Goal: Task Accomplishment & Management: Manage account settings

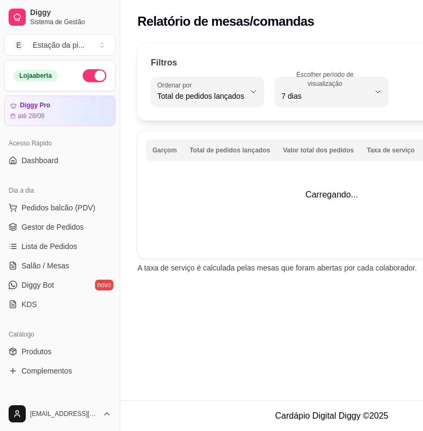
select select "TOTAL_OF_ORDERS"
select select "7"
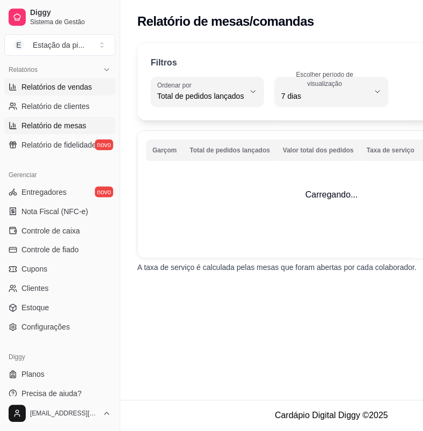
click at [68, 94] on link "Relatórios de vendas" at bounding box center [59, 86] width 111 height 17
select select "ALL"
select select "0"
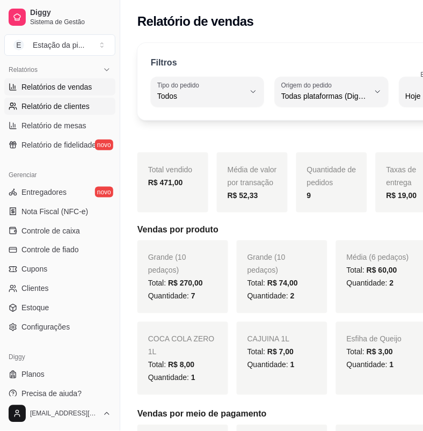
click at [68, 108] on span "Relatório de clientes" at bounding box center [55, 106] width 68 height 11
select select "30"
select select "HIGHEST_TOTAL_SPENT_WITH_ORDERS"
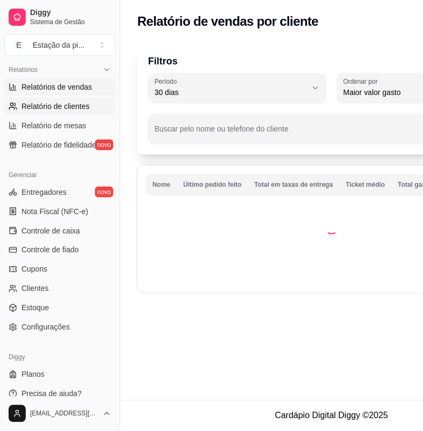
click at [68, 85] on span "Relatórios de vendas" at bounding box center [56, 87] width 71 height 11
select select "ALL"
select select "0"
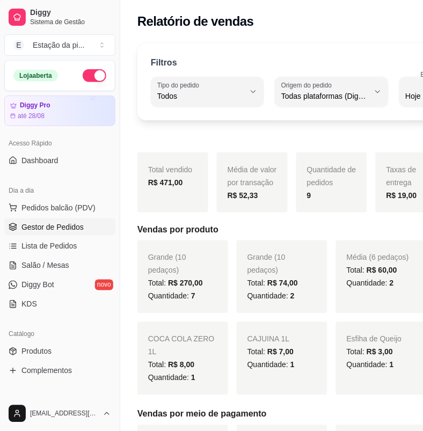
click at [82, 224] on link "Gestor de Pedidos" at bounding box center [59, 226] width 111 height 17
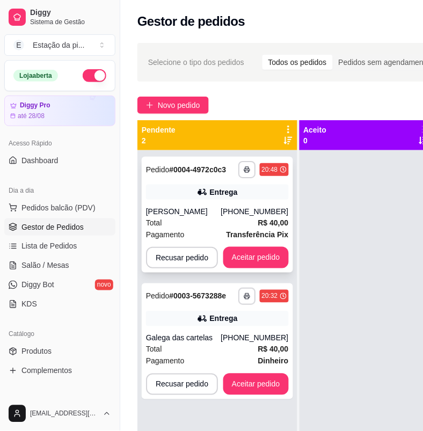
click at [195, 207] on div "[PERSON_NAME]" at bounding box center [183, 211] width 75 height 11
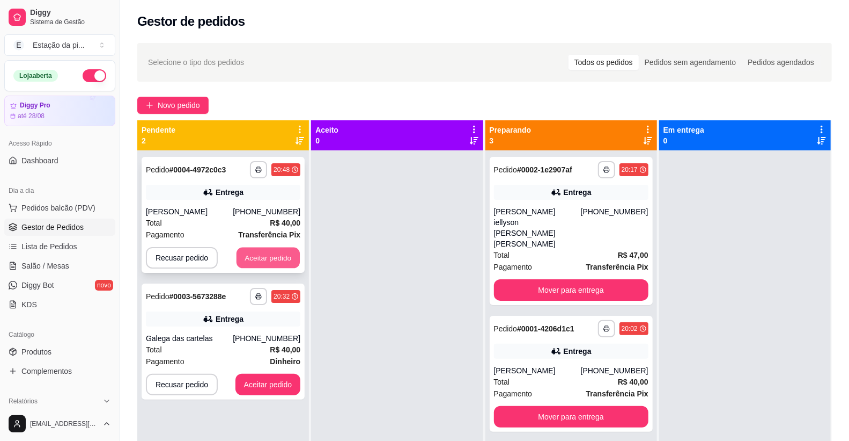
click at [263, 260] on button "Aceitar pedido" at bounding box center [268, 257] width 63 height 21
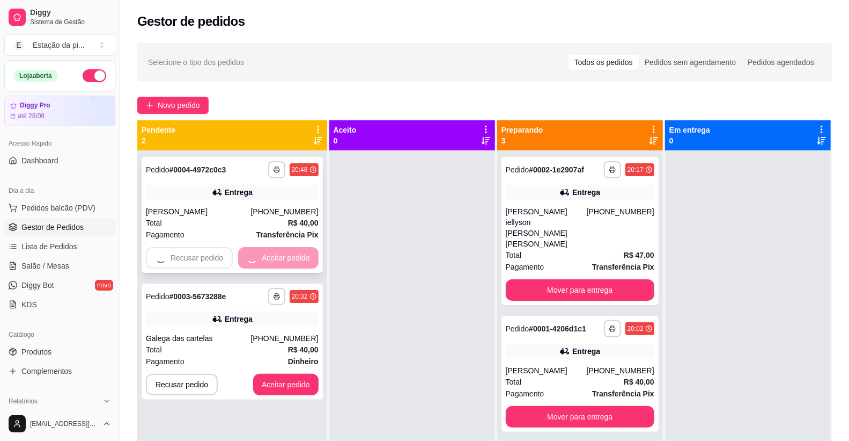
click at [276, 373] on button "Aceitar pedido" at bounding box center [285, 383] width 65 height 21
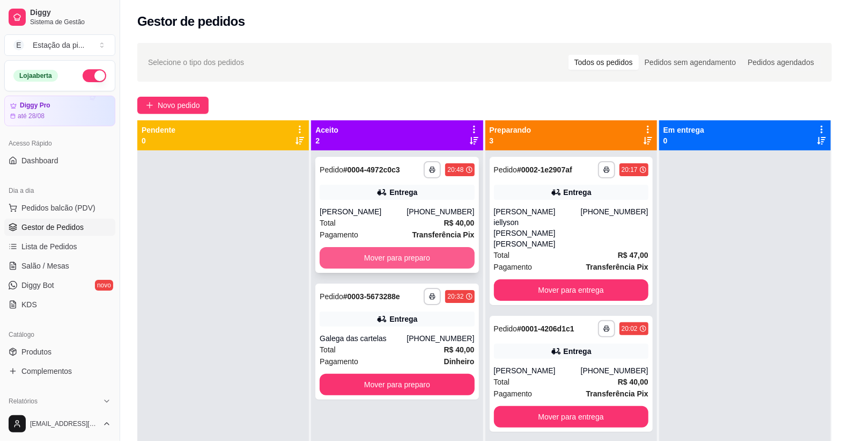
click at [375, 253] on button "Mover para preparo" at bounding box center [397, 257] width 155 height 21
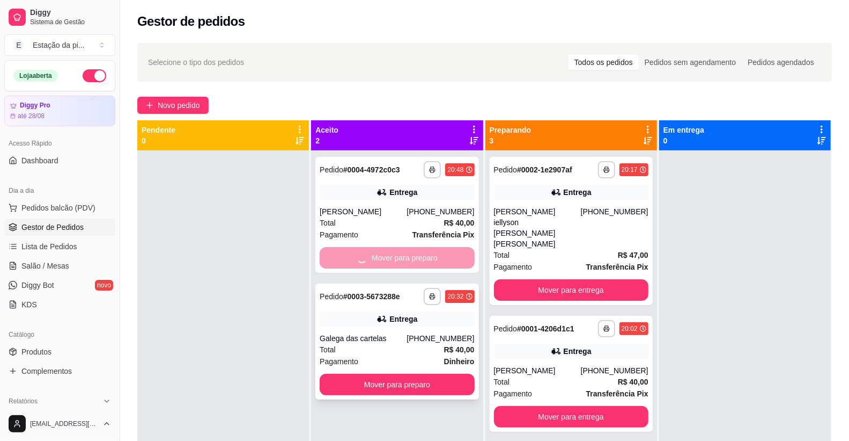
drag, startPoint x: 428, startPoint y: 258, endPoint x: 459, endPoint y: 258, distance: 30.6
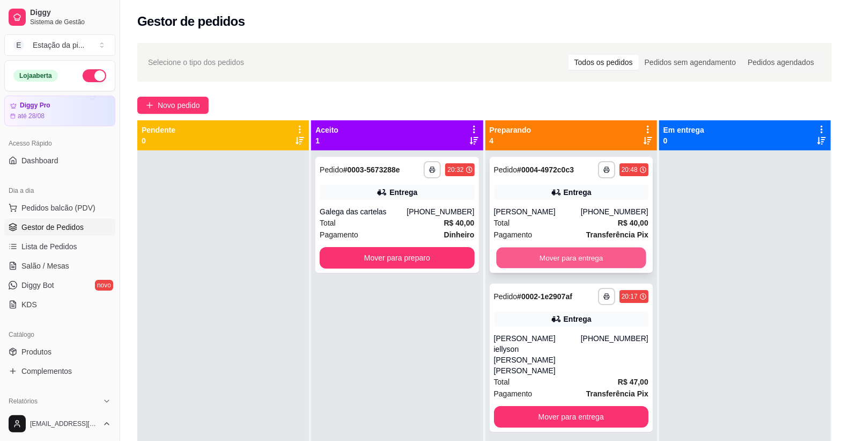
click at [422, 260] on button "Mover para entrega" at bounding box center [571, 257] width 150 height 21
click at [422, 260] on div "Mover para entrega" at bounding box center [571, 257] width 155 height 21
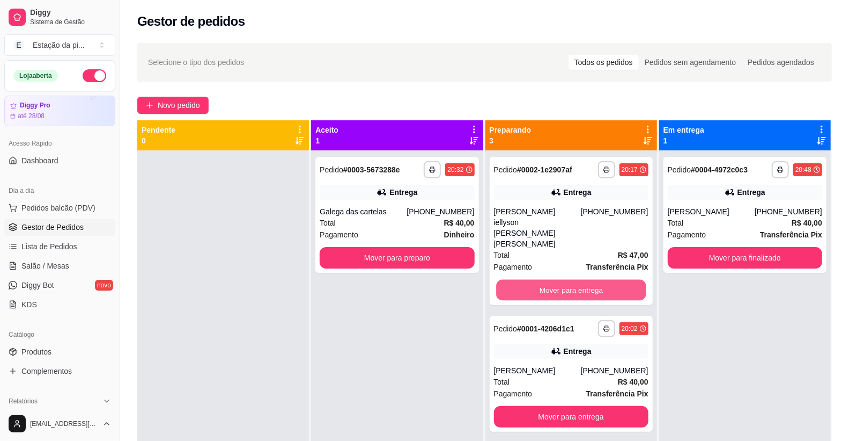
click at [422, 280] on button "Mover para entrega" at bounding box center [571, 290] width 150 height 21
click at [422, 279] on div "Mover para entrega" at bounding box center [571, 289] width 155 height 21
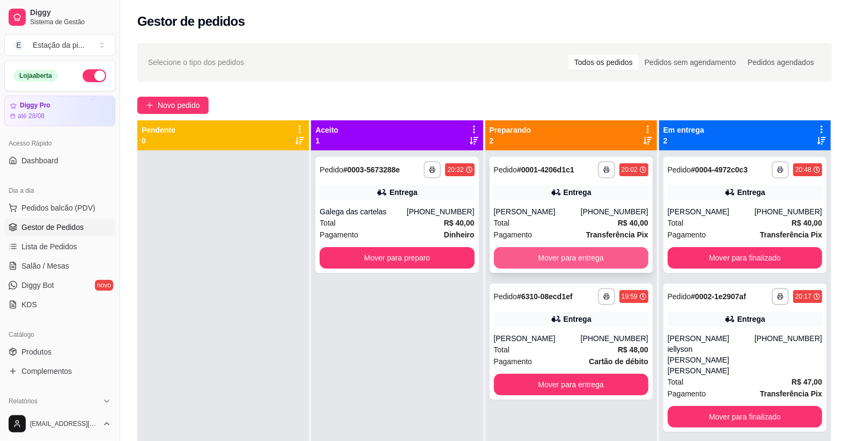
click at [422, 257] on button "Mover para entrega" at bounding box center [571, 257] width 155 height 21
click at [422, 257] on div "Mover para entrega" at bounding box center [571, 257] width 155 height 21
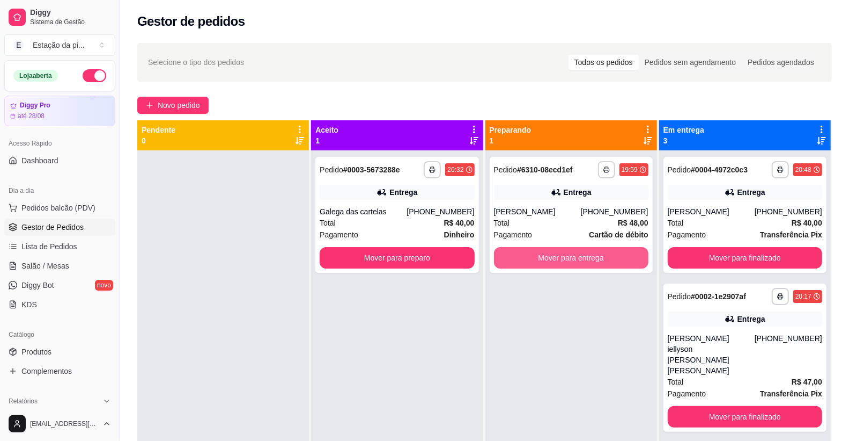
click at [422, 257] on button "Mover para entrega" at bounding box center [571, 257] width 155 height 21
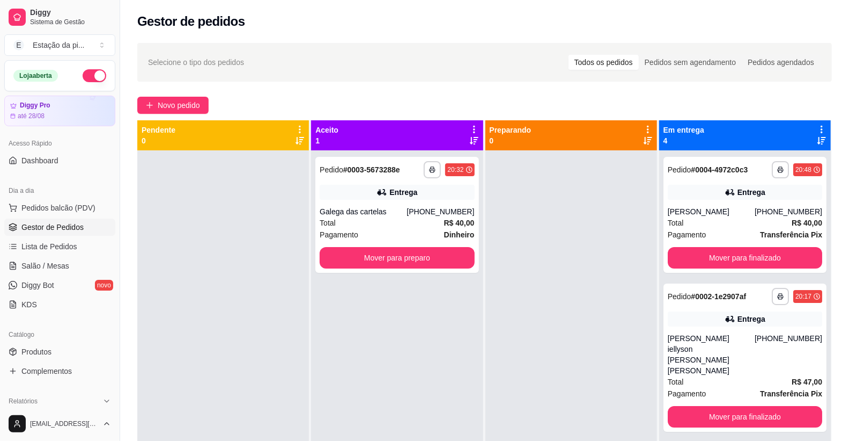
click at [422, 257] on div at bounding box center [572, 370] width 172 height 441
click at [422, 262] on button "Mover para preparo" at bounding box center [397, 257] width 155 height 21
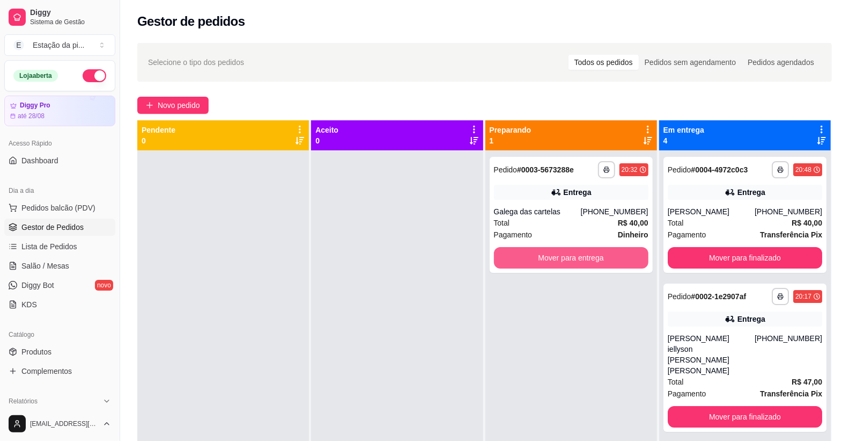
click at [422, 258] on button "Mover para entrega" at bounding box center [571, 257] width 155 height 21
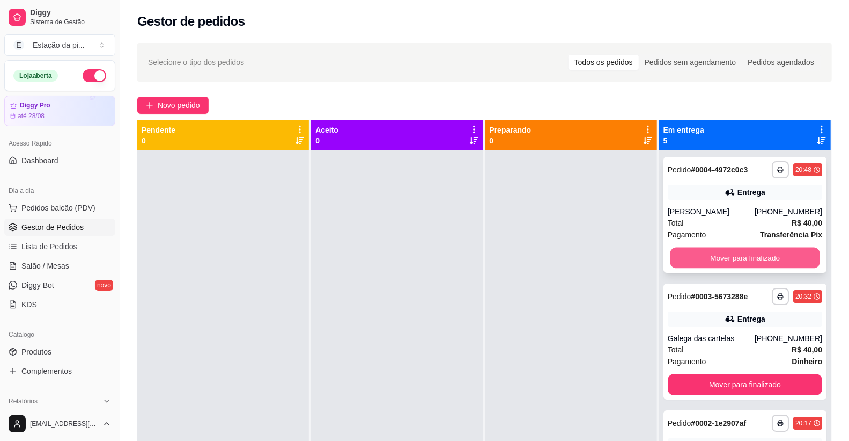
click at [422, 258] on button "Mover para finalizado" at bounding box center [745, 257] width 150 height 21
click at [422, 258] on div "Mover para finalizado" at bounding box center [745, 257] width 155 height 21
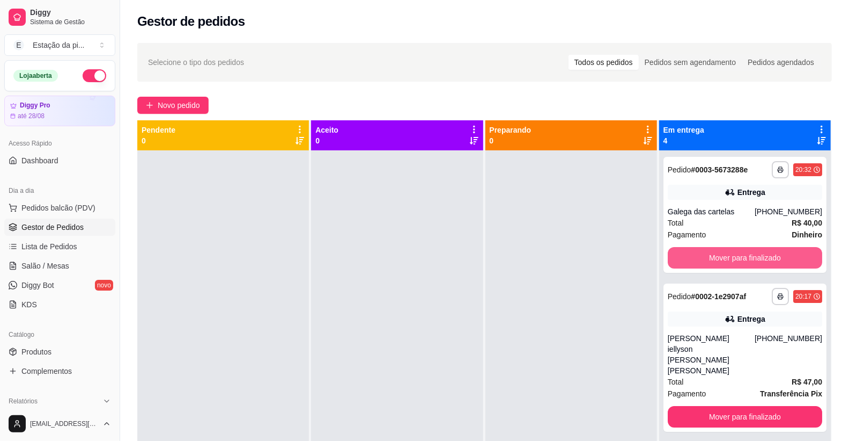
click at [422, 258] on button "Mover para finalizado" at bounding box center [745, 257] width 155 height 21
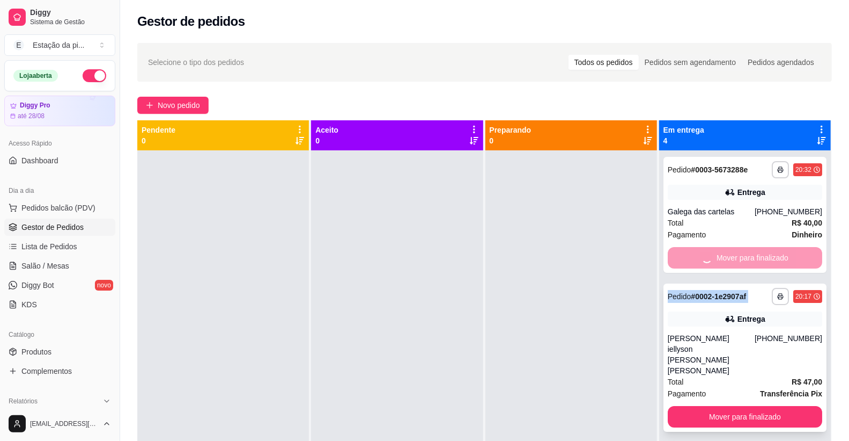
click at [422, 406] on button "Mover para finalizado" at bounding box center [745, 416] width 155 height 21
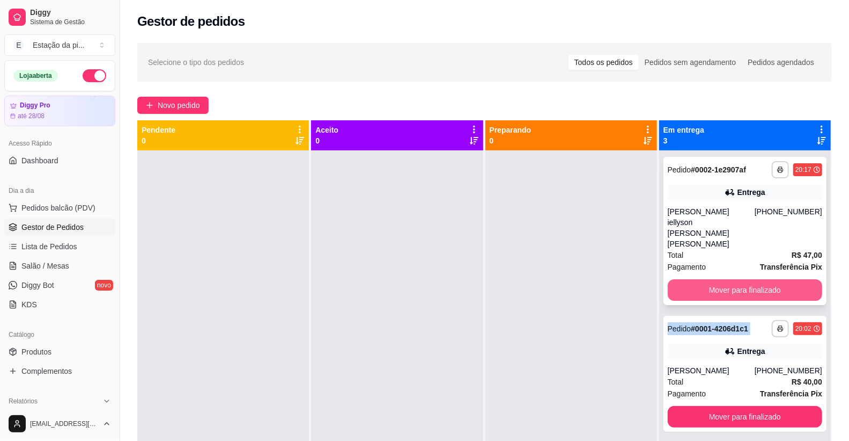
click at [422, 279] on div "Mover para finalizado" at bounding box center [745, 289] width 155 height 21
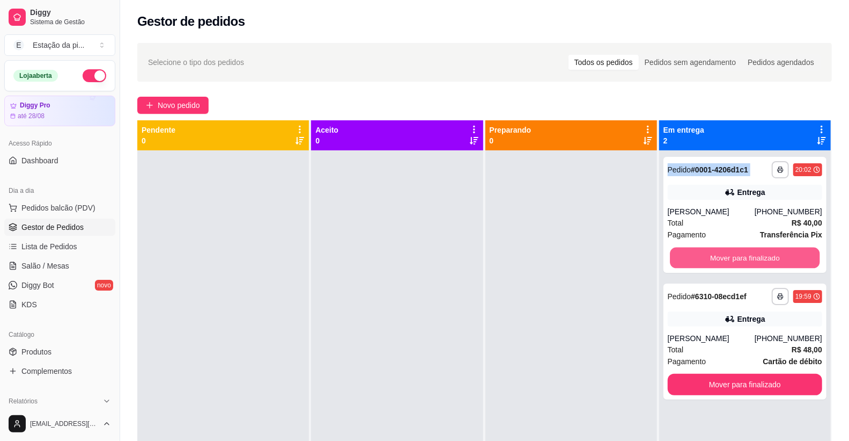
click at [422, 258] on button "Mover para finalizado" at bounding box center [745, 257] width 150 height 21
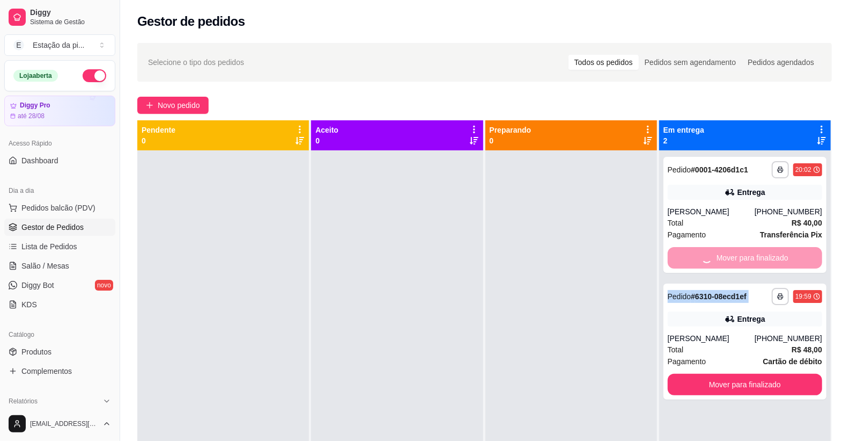
click at [422, 373] on button "Mover para finalizado" at bounding box center [745, 383] width 155 height 21
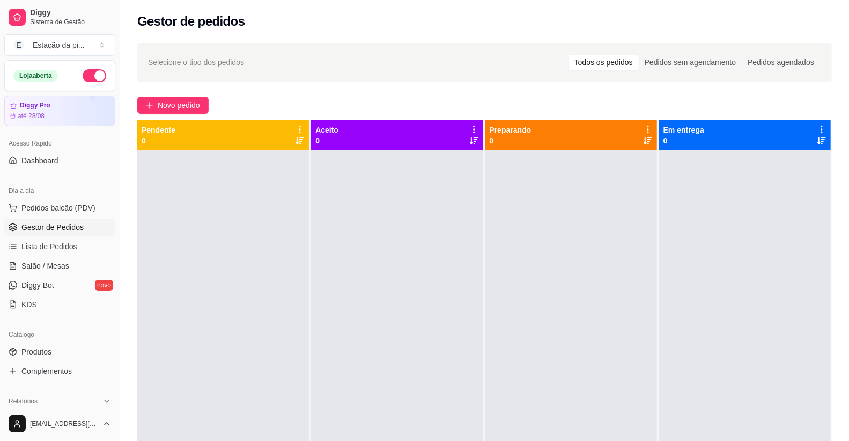
click at [422, 258] on div at bounding box center [745, 370] width 172 height 441
